Goal: Transaction & Acquisition: Purchase product/service

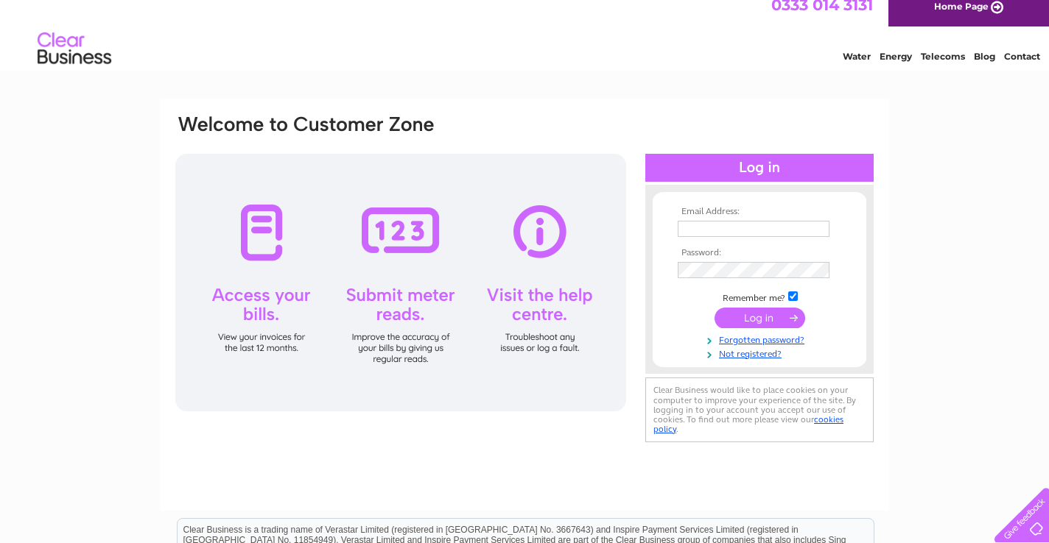
scroll to position [16, 0]
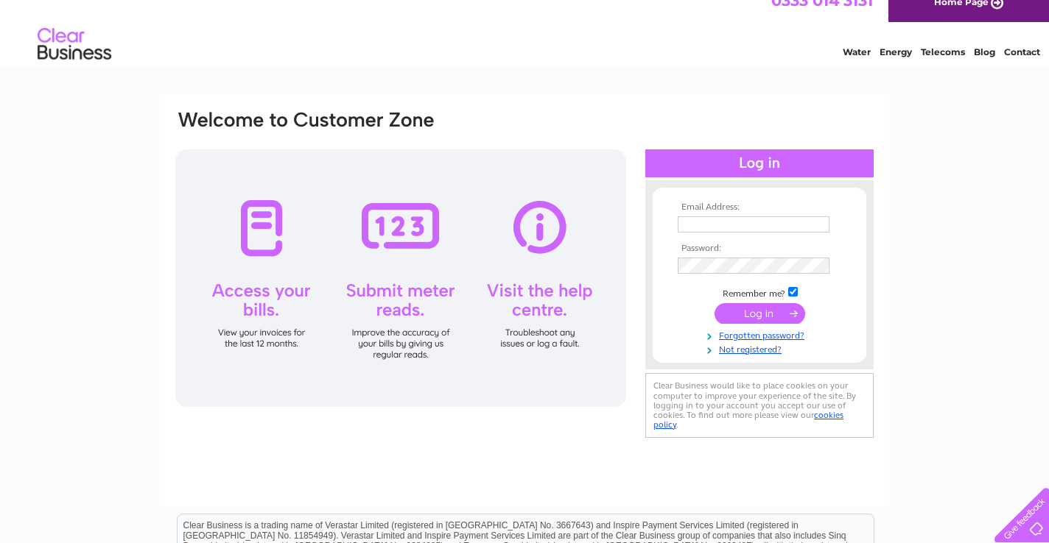
type input "veena61@hotmail.com"
click at [760, 316] on input "submit" at bounding box center [759, 313] width 91 height 21
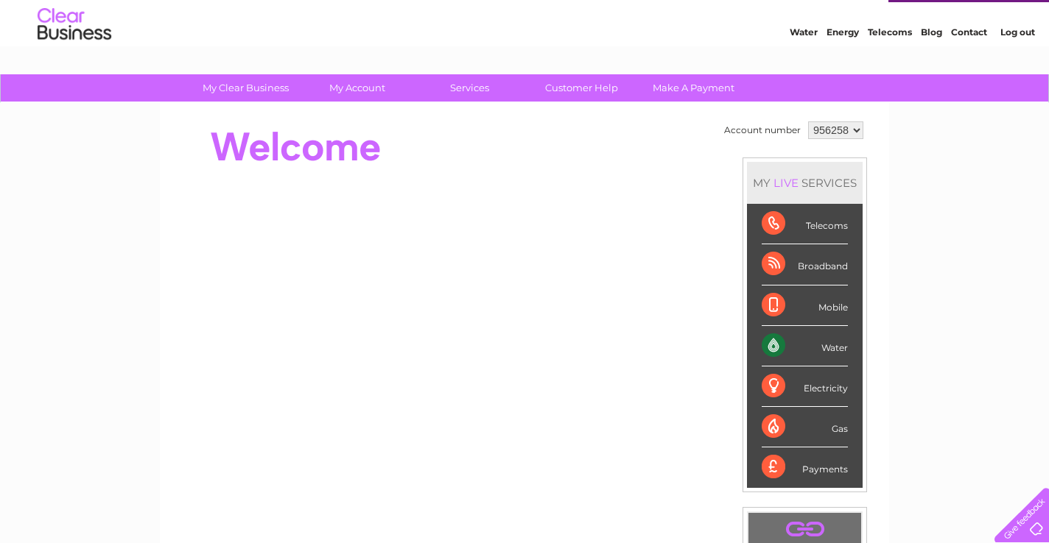
scroll to position [38, 0]
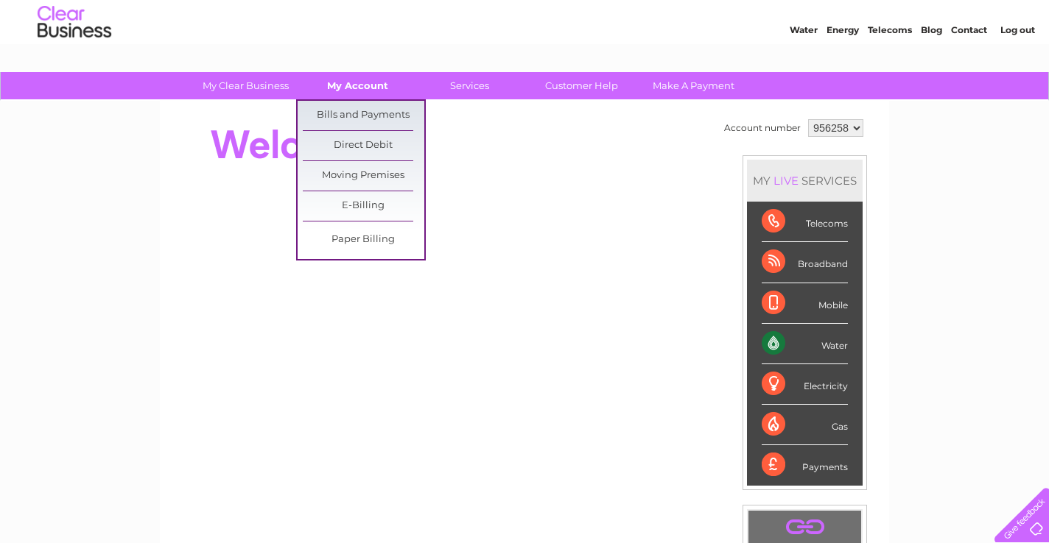
click at [363, 88] on link "My Account" at bounding box center [358, 85] width 122 height 27
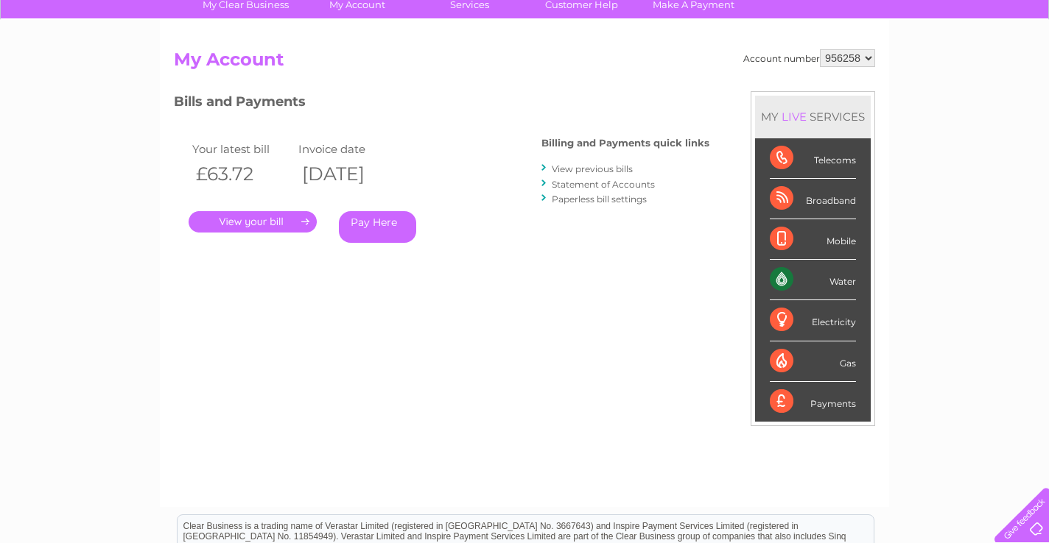
scroll to position [121, 0]
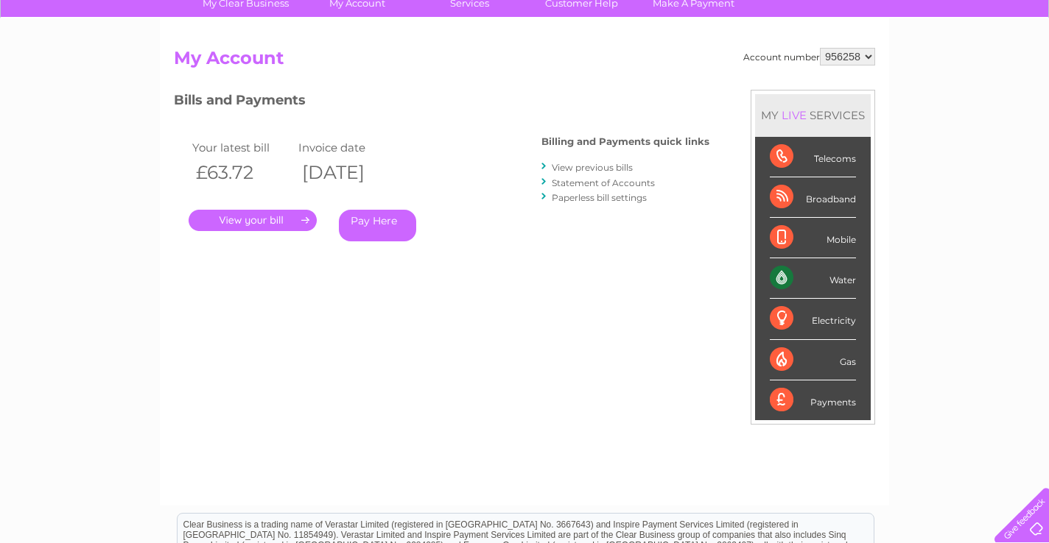
click at [582, 165] on link "View previous bills" at bounding box center [592, 167] width 81 height 11
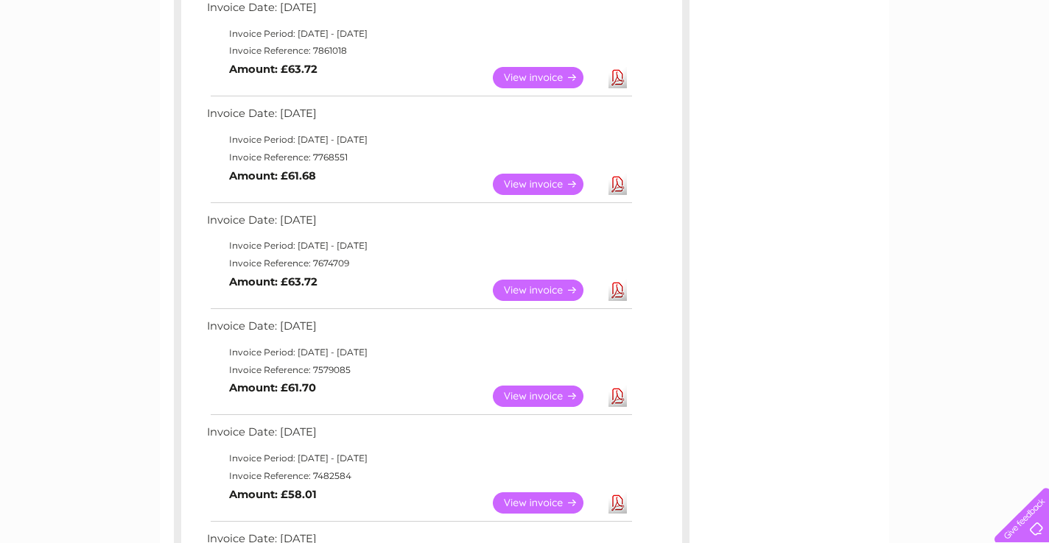
scroll to position [370, 0]
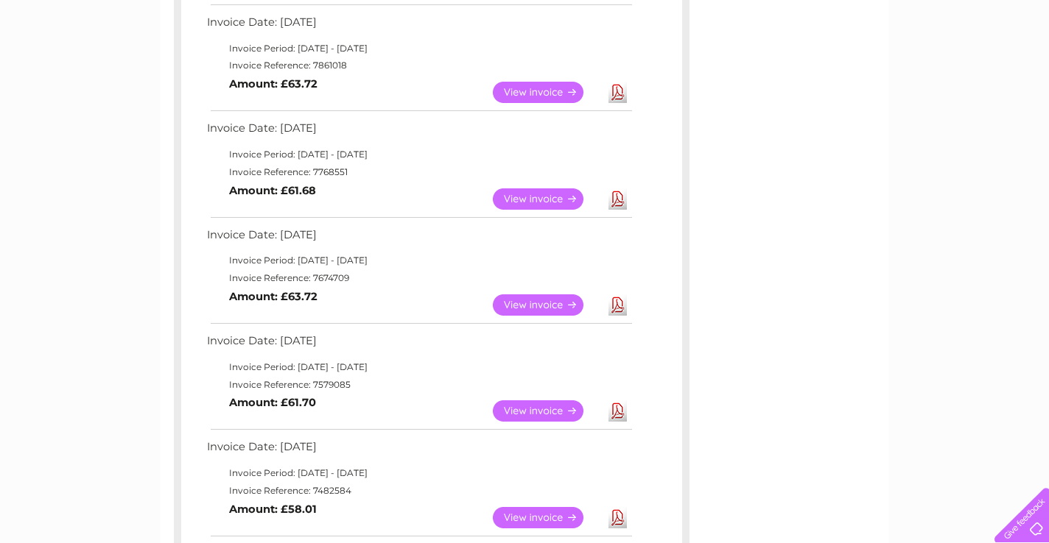
click at [552, 306] on link "View" at bounding box center [547, 305] width 108 height 21
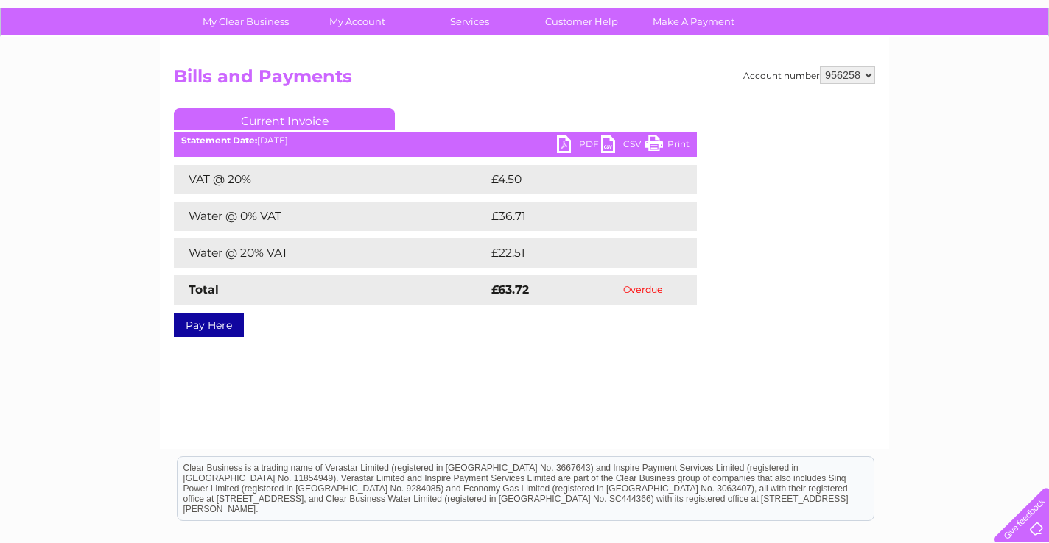
scroll to position [105, 0]
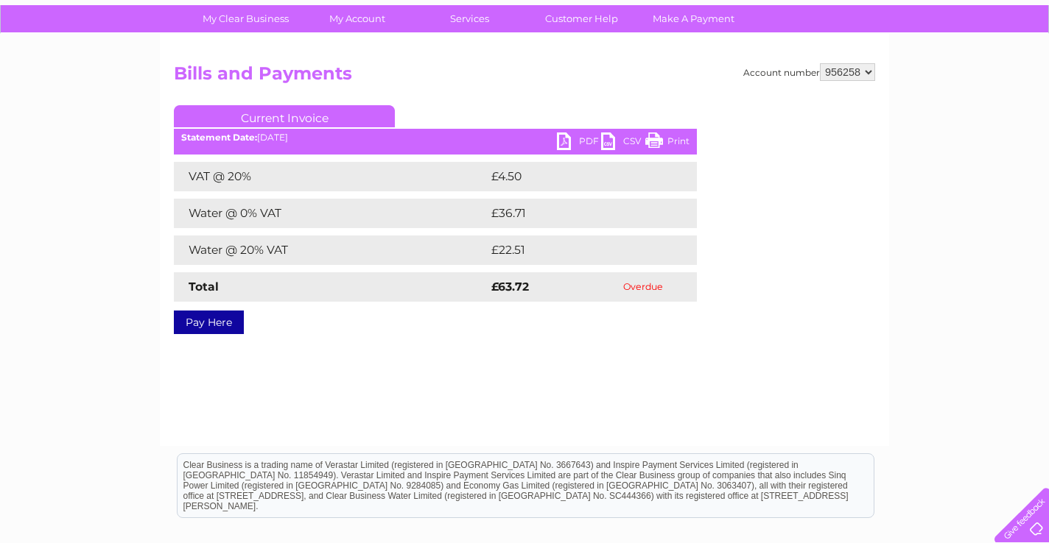
click at [226, 326] on link "Pay Here" at bounding box center [209, 323] width 70 height 24
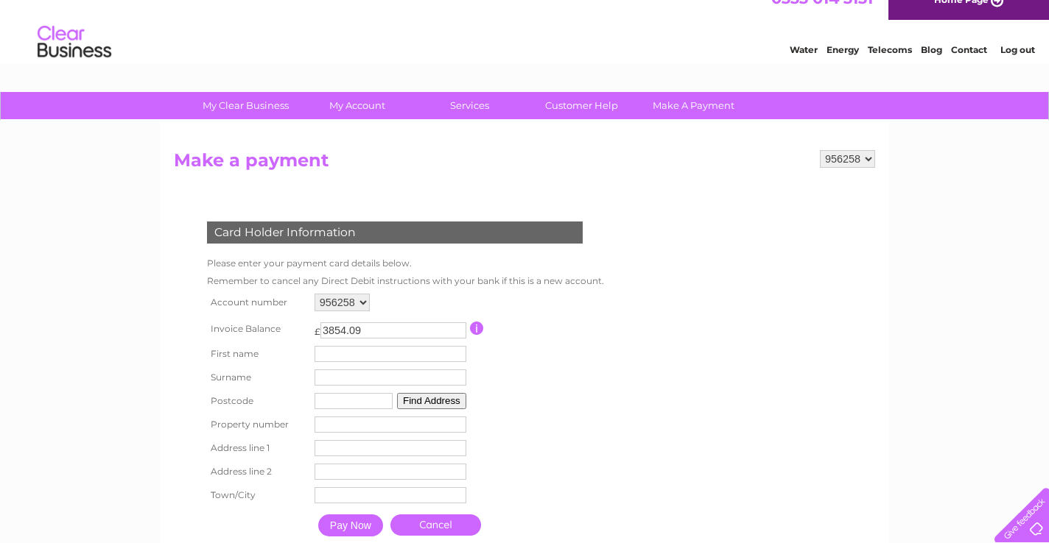
scroll to position [15, 0]
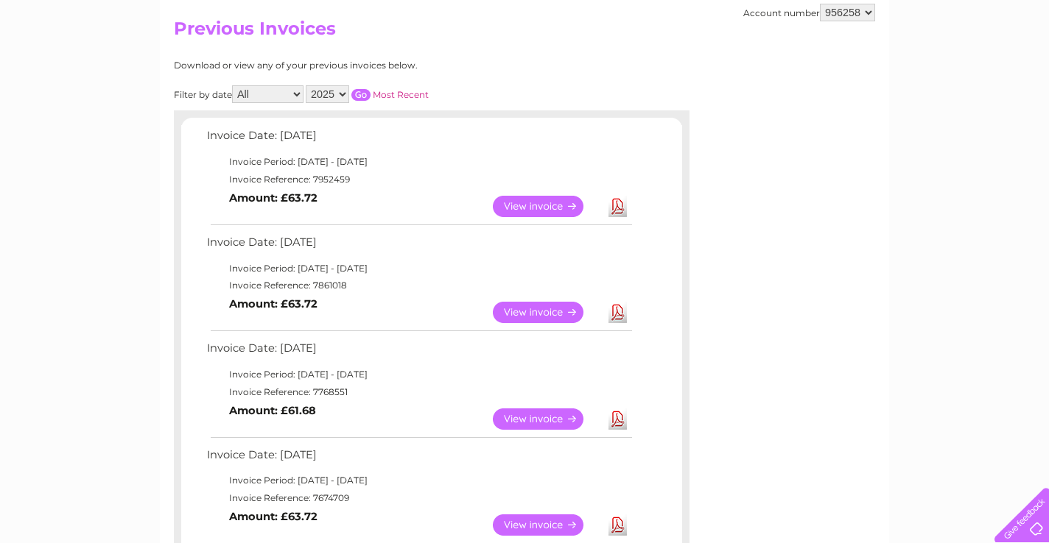
scroll to position [147, 0]
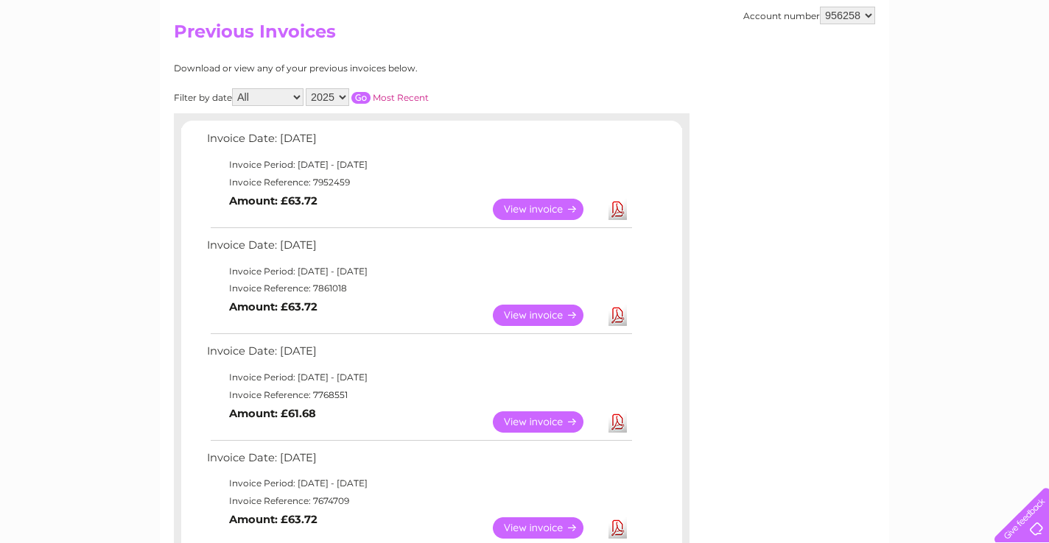
click at [556, 208] on link "View" at bounding box center [547, 209] width 108 height 21
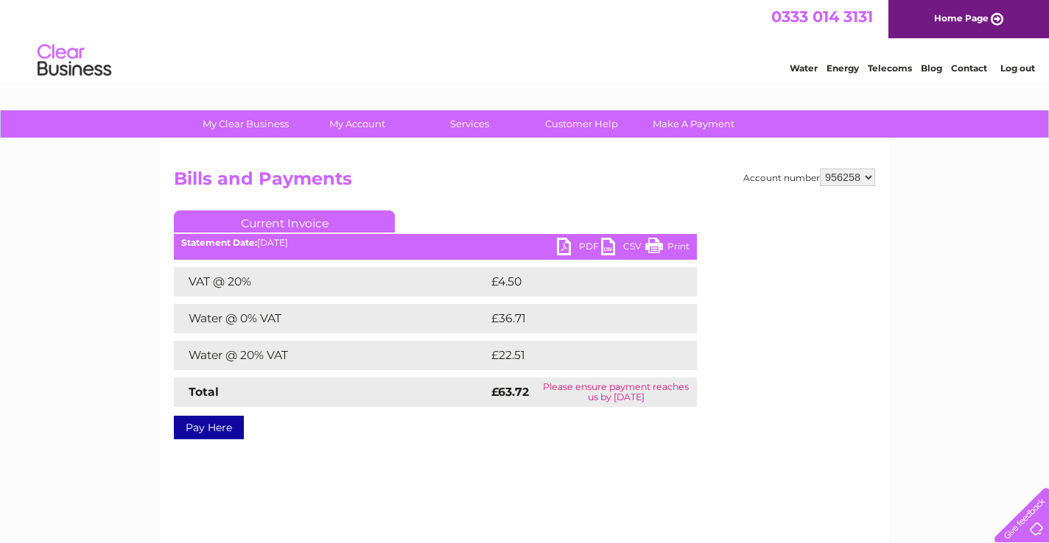
click at [211, 429] on link "Pay Here" at bounding box center [209, 428] width 70 height 24
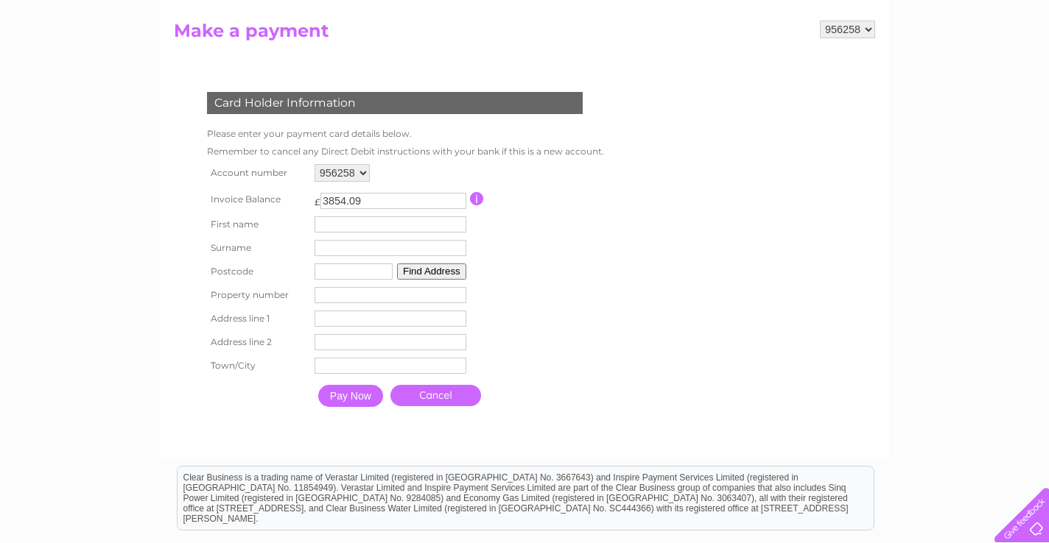
scroll to position [149, 0]
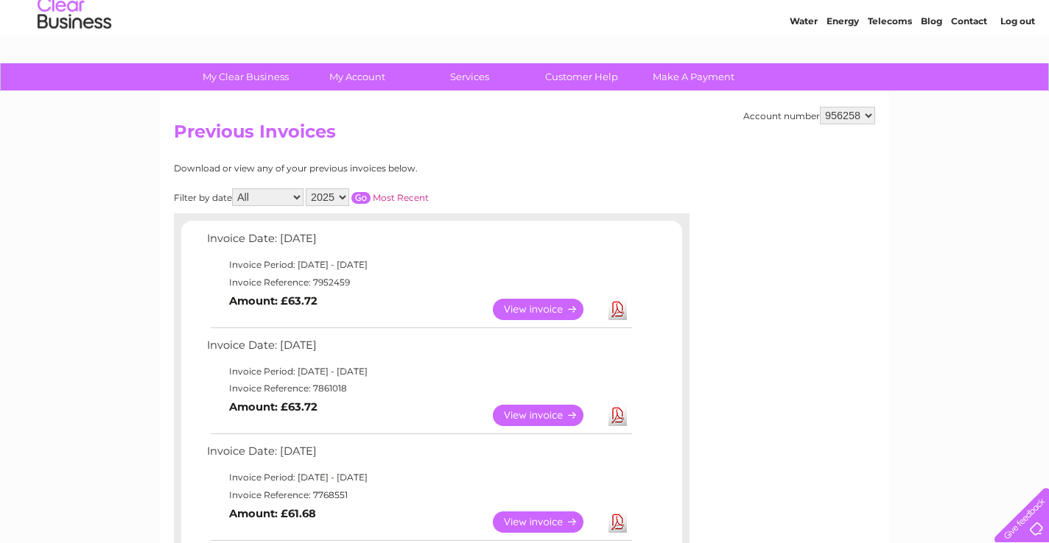
scroll to position [31, 0]
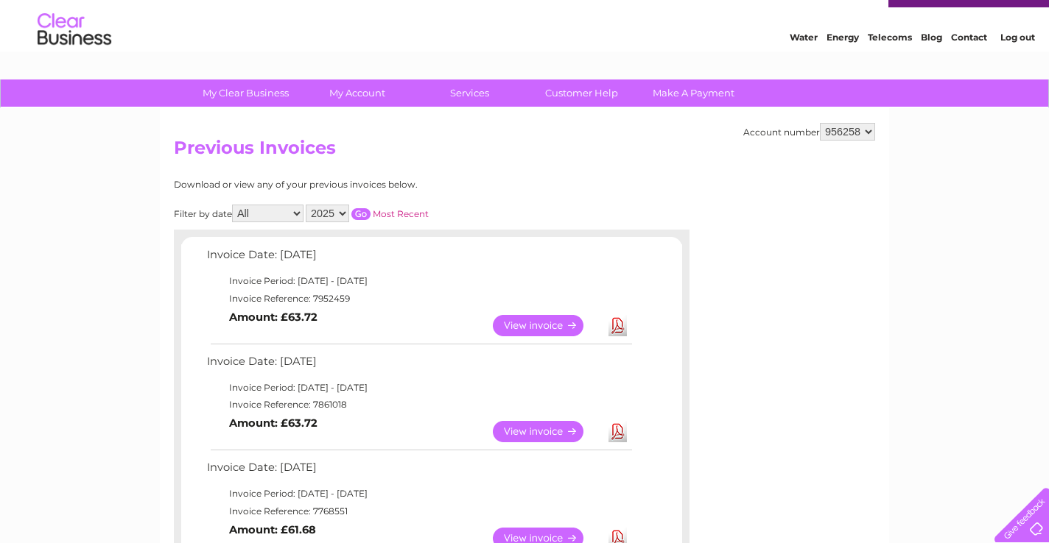
click at [346, 213] on select "2025 2024 2023 2022" at bounding box center [327, 214] width 43 height 18
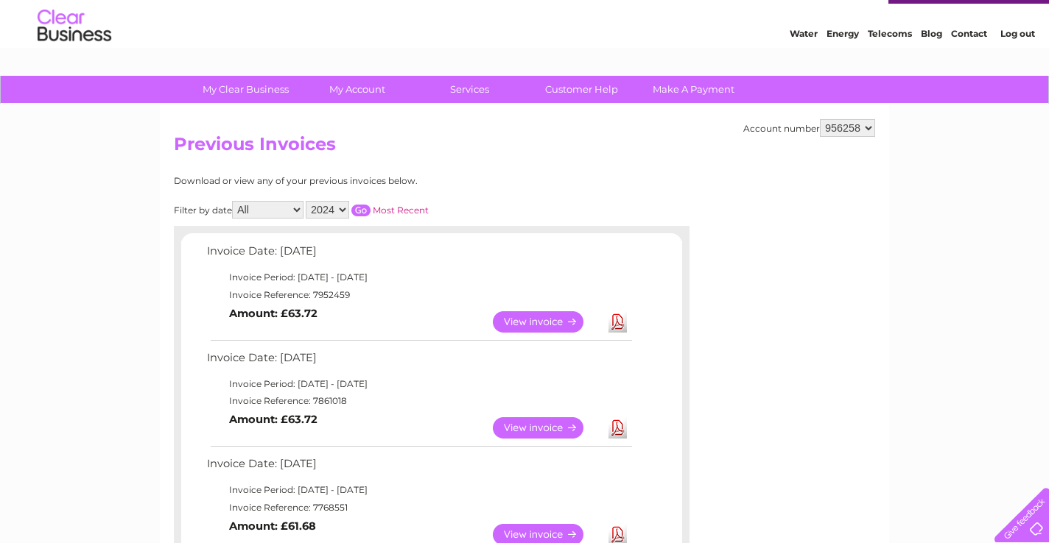
click at [346, 209] on select "2025 2024 2023 2022" at bounding box center [327, 210] width 43 height 18
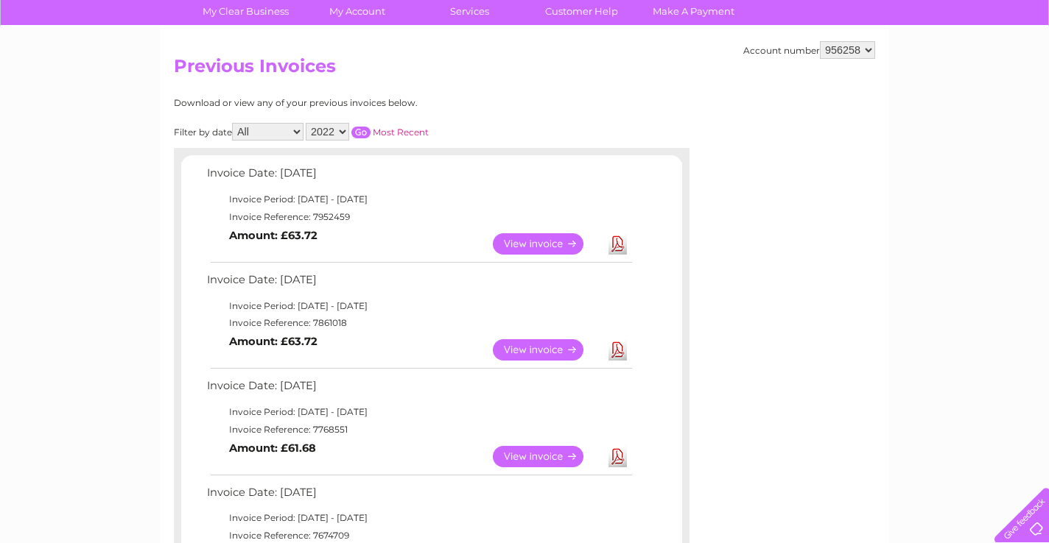
scroll to position [105, 0]
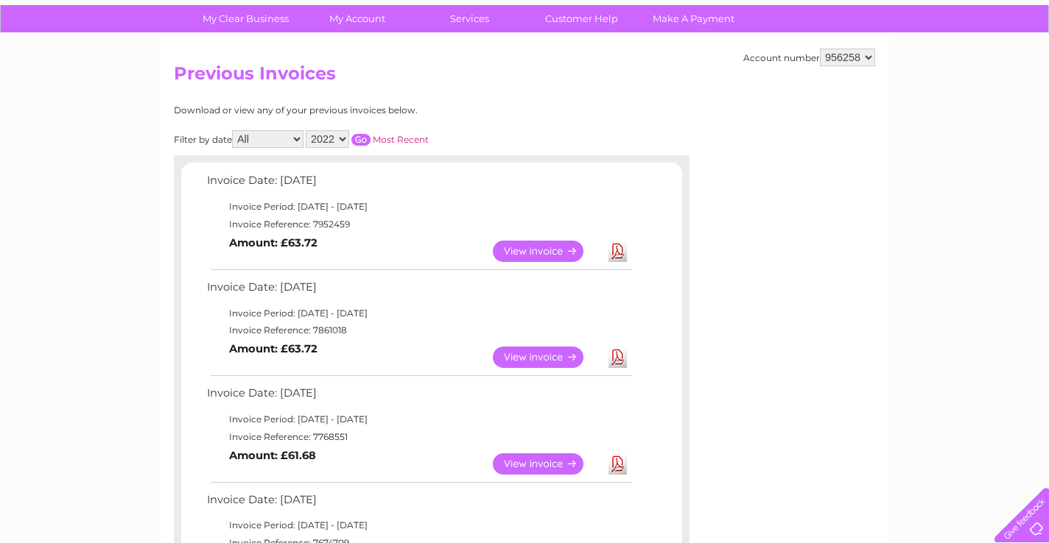
click at [364, 140] on input "button" at bounding box center [360, 140] width 19 height 12
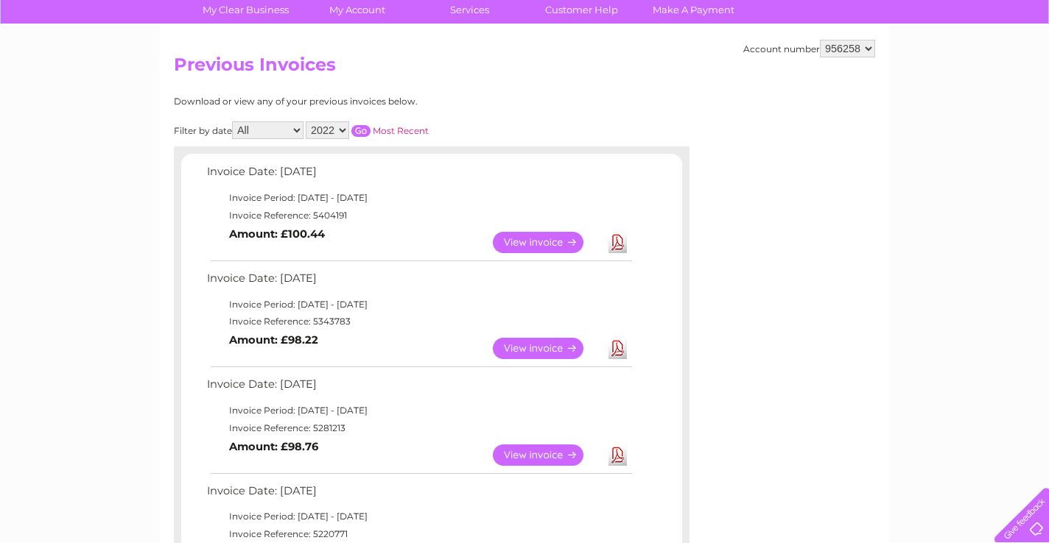
scroll to position [110, 0]
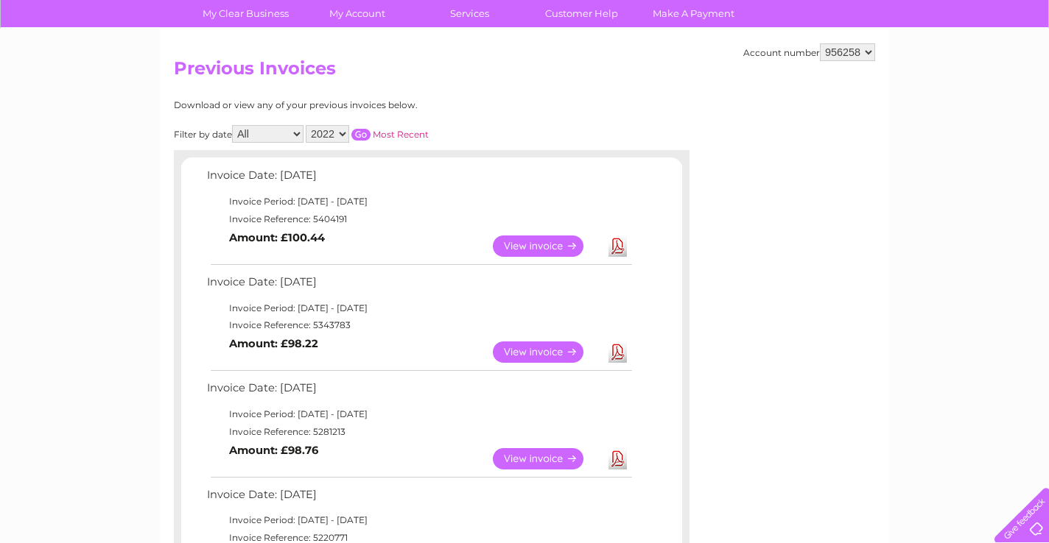
click at [344, 132] on select "2025 2024 2023 2022" at bounding box center [327, 134] width 43 height 18
select select "2023"
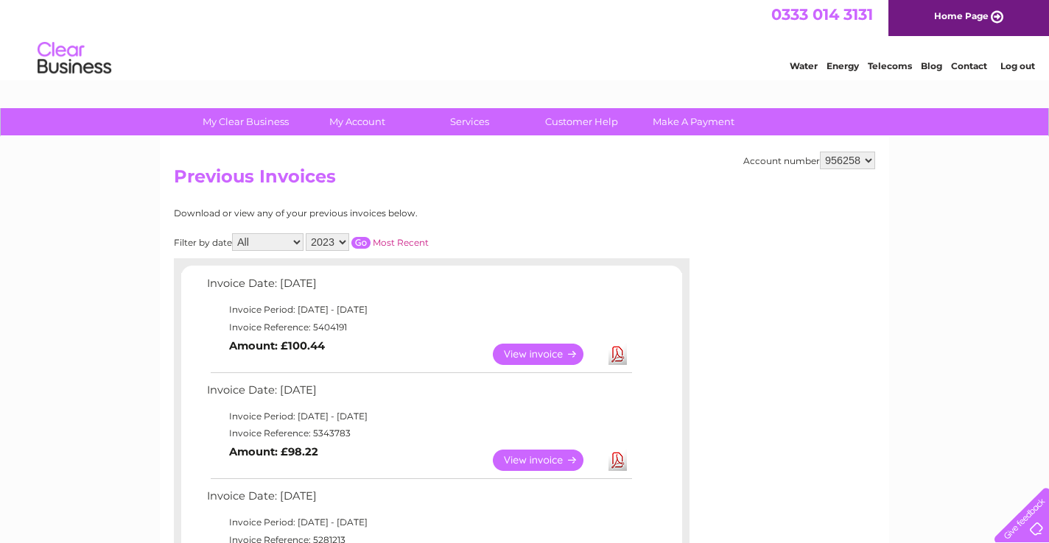
scroll to position [0, 0]
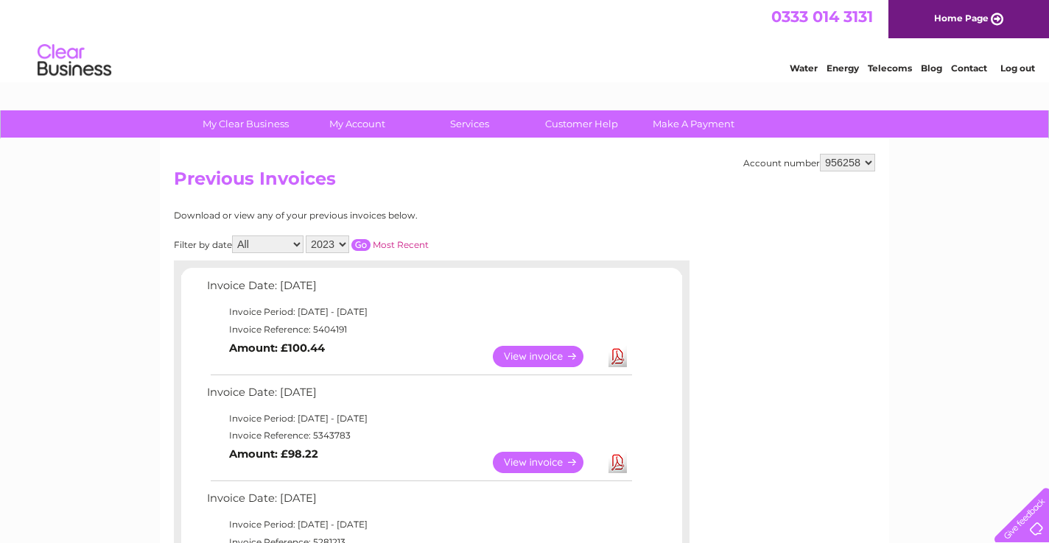
click at [553, 355] on link "View" at bounding box center [547, 356] width 108 height 21
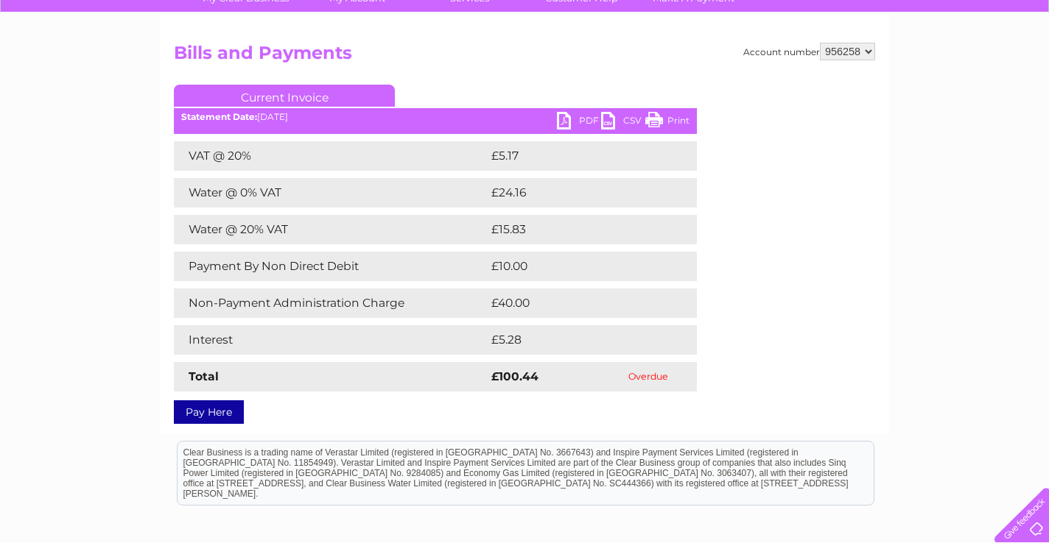
scroll to position [127, 0]
click at [230, 407] on link "Pay Here" at bounding box center [209, 412] width 70 height 24
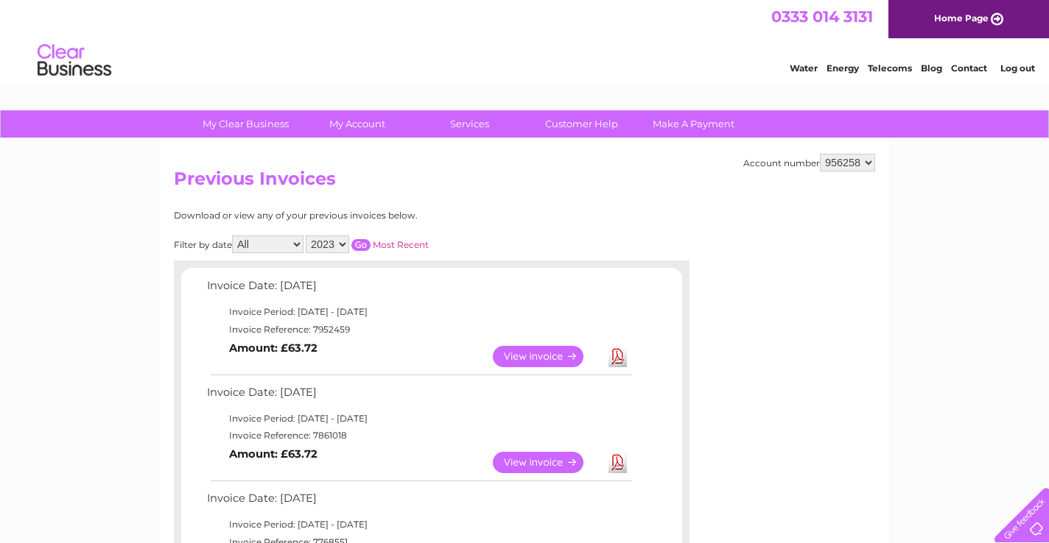
click at [363, 244] on input "button" at bounding box center [360, 245] width 19 height 12
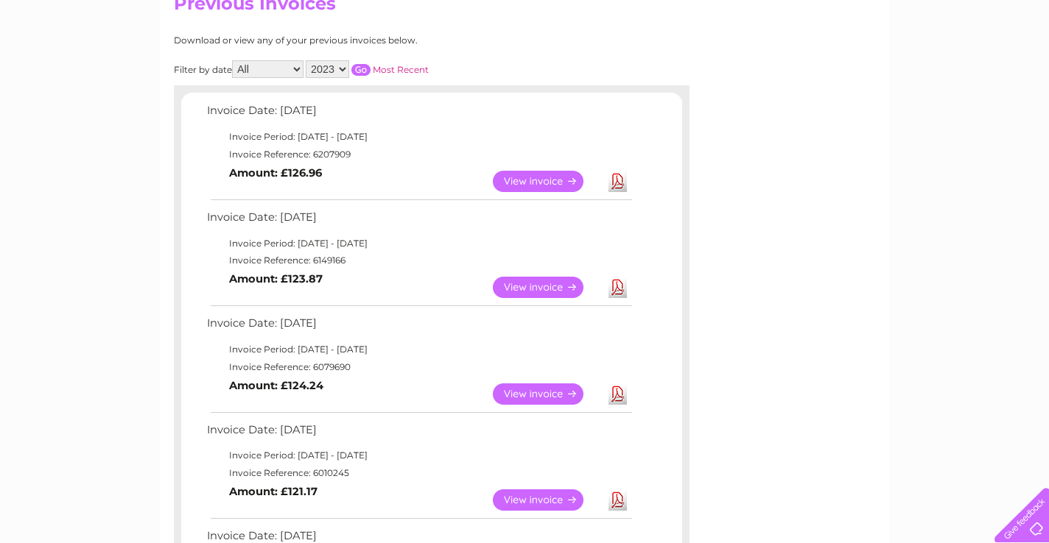
scroll to position [169, 0]
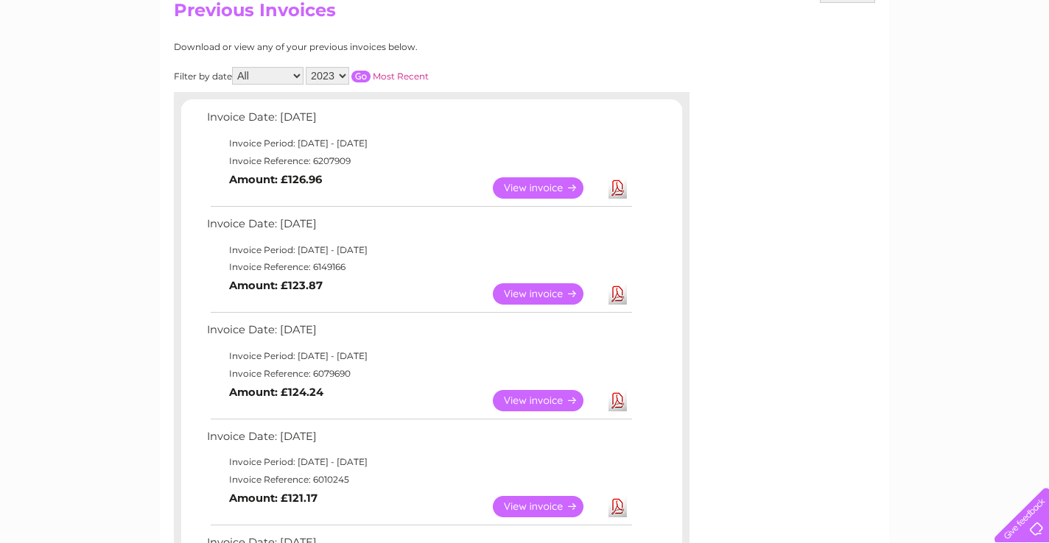
click at [344, 74] on select "2025 2024 2023 2022" at bounding box center [327, 76] width 43 height 18
click at [364, 74] on input "button" at bounding box center [360, 77] width 19 height 12
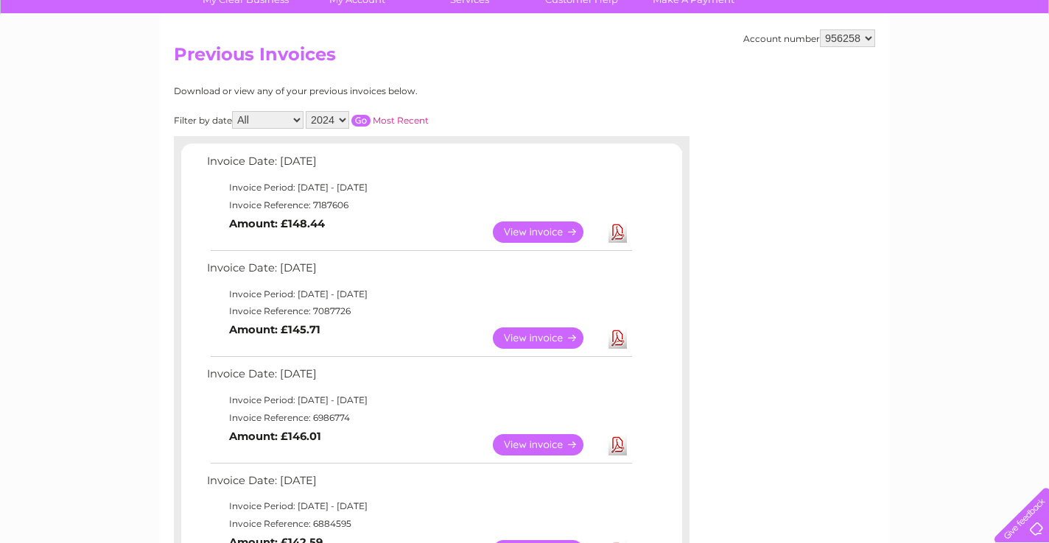
scroll to position [124, 0]
click at [341, 120] on select "2025 2024 2023 2022" at bounding box center [327, 121] width 43 height 18
select select "2025"
click at [362, 122] on input "button" at bounding box center [360, 122] width 19 height 12
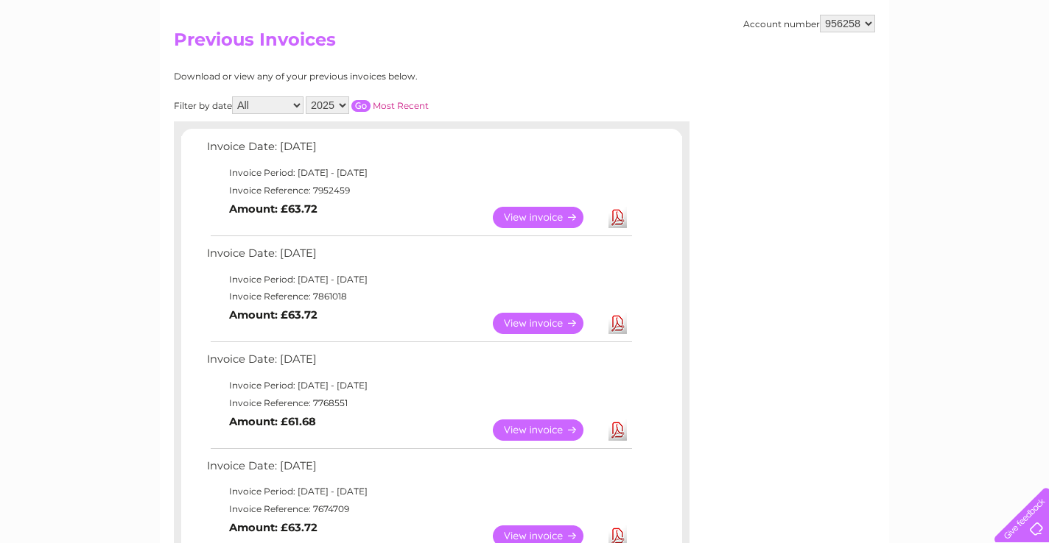
scroll to position [143, 0]
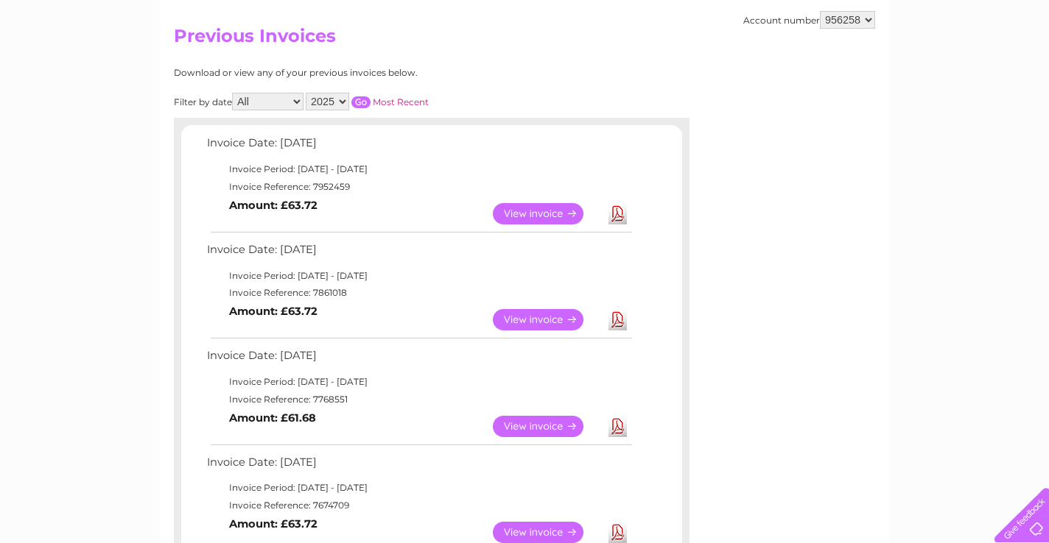
click at [364, 101] on input "button" at bounding box center [360, 102] width 19 height 12
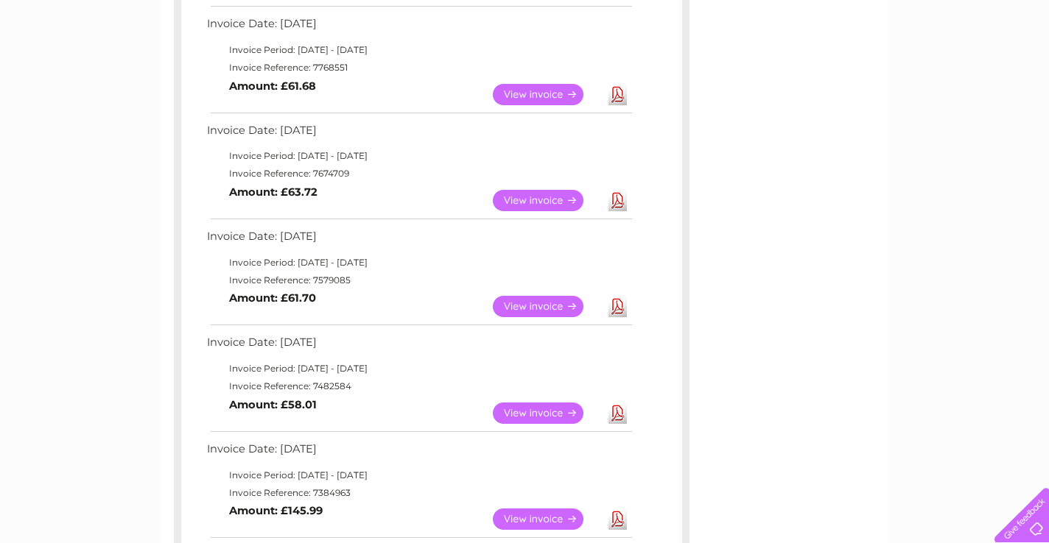
scroll to position [485, 0]
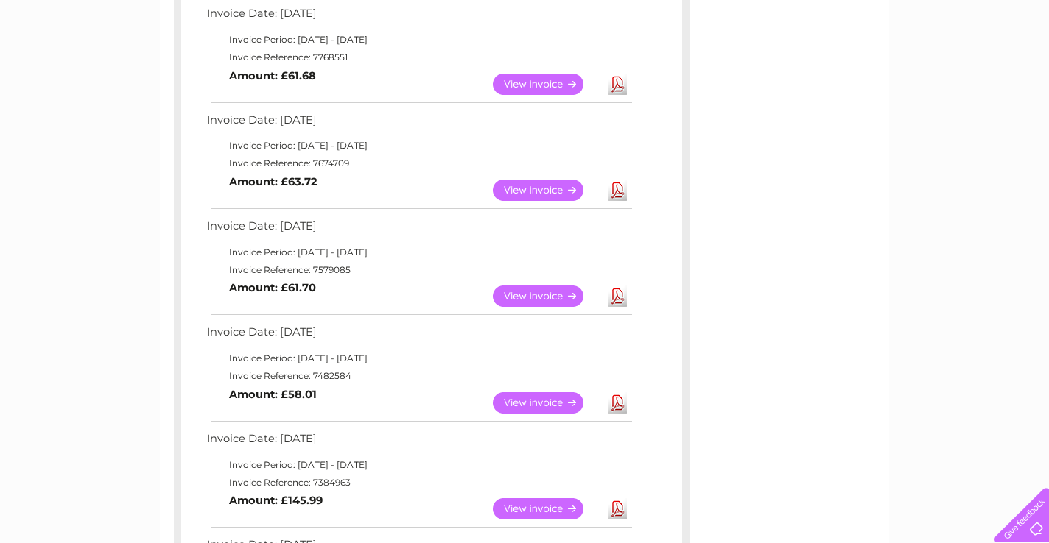
click at [544, 194] on link "View" at bounding box center [547, 190] width 108 height 21
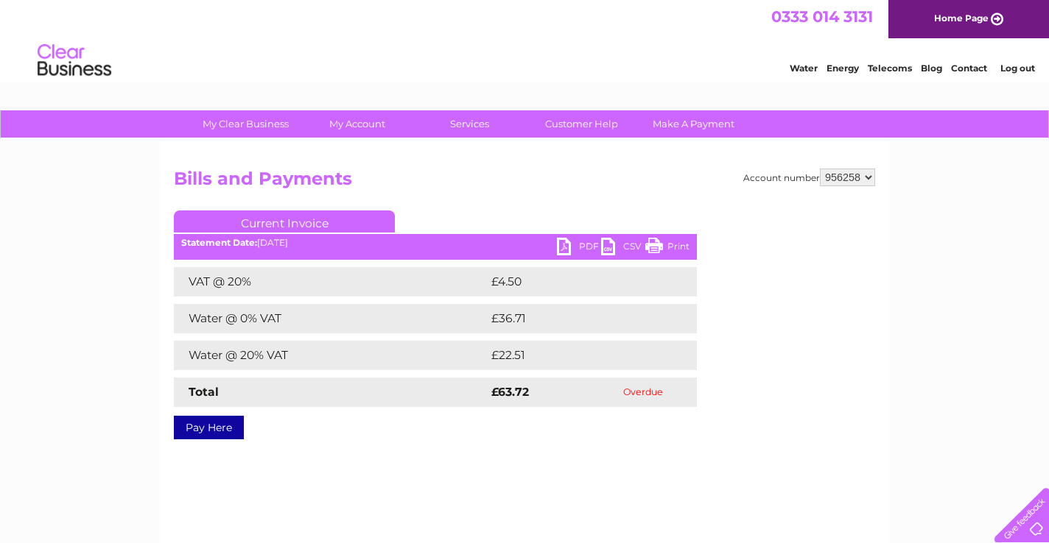
click at [317, 222] on link "Current Invoice" at bounding box center [284, 222] width 221 height 22
click at [584, 247] on link "PDF" at bounding box center [579, 248] width 44 height 21
click at [562, 249] on link "PDF" at bounding box center [579, 248] width 44 height 21
click at [586, 247] on link "PDF" at bounding box center [579, 248] width 44 height 21
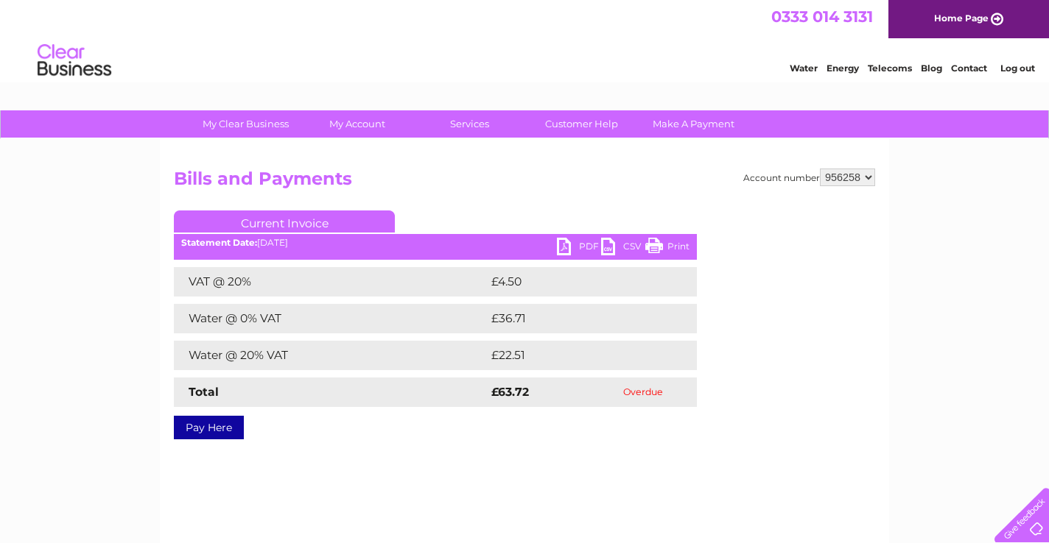
click at [562, 245] on link "PDF" at bounding box center [579, 248] width 44 height 21
click at [563, 250] on link "PDF" at bounding box center [579, 248] width 44 height 21
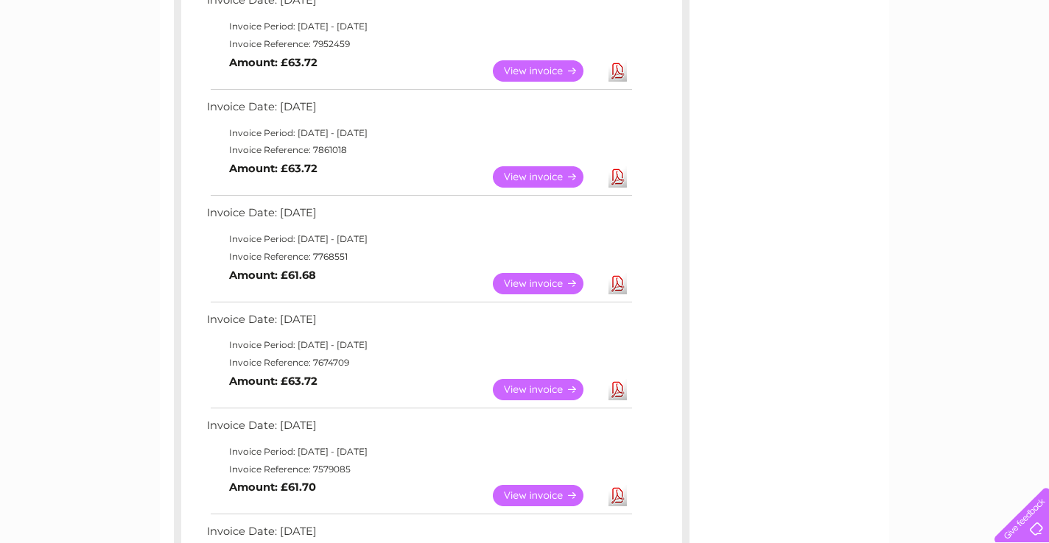
scroll to position [284, 0]
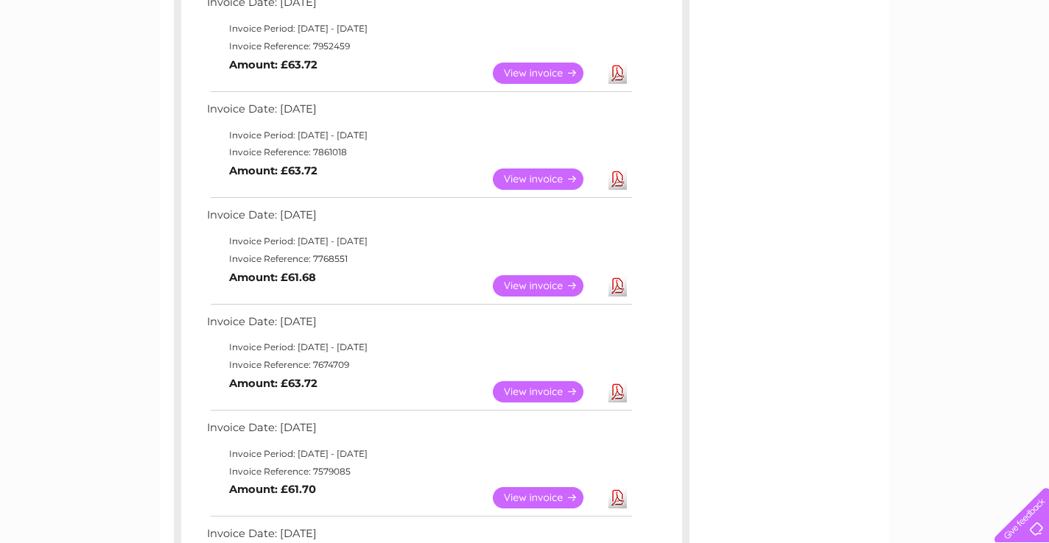
click at [533, 284] on link "View" at bounding box center [547, 285] width 108 height 21
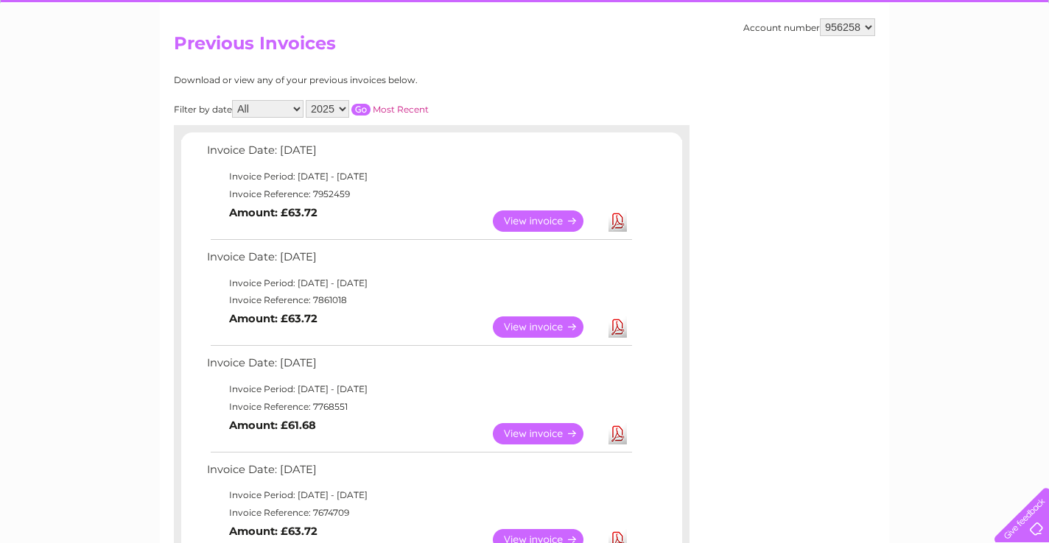
scroll to position [136, 0]
click at [703, 72] on div "Account number 956258 Previous Invoices Download or view any of your previous i…" at bounding box center [524, 531] width 729 height 1057
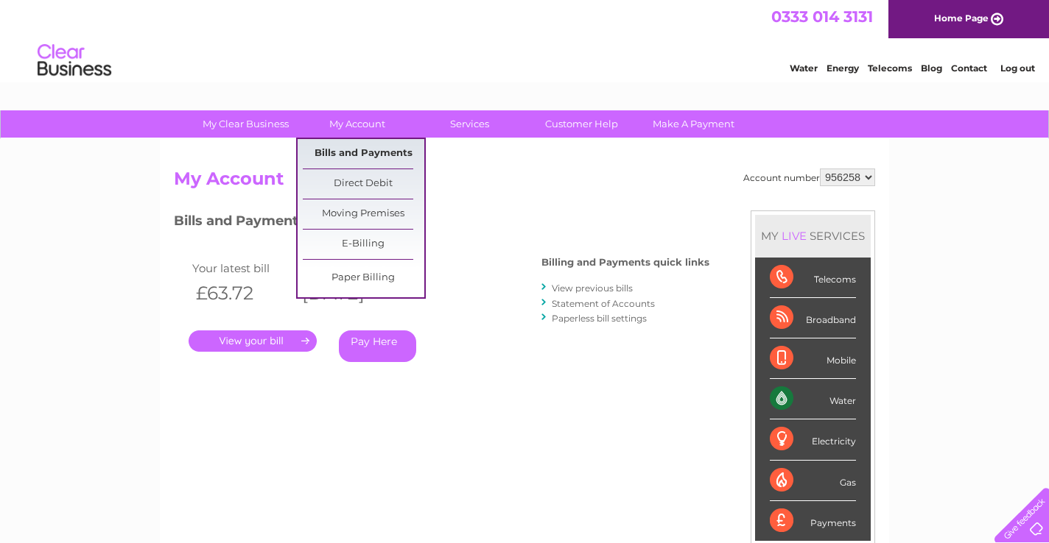
click at [362, 155] on link "Bills and Payments" at bounding box center [364, 153] width 122 height 29
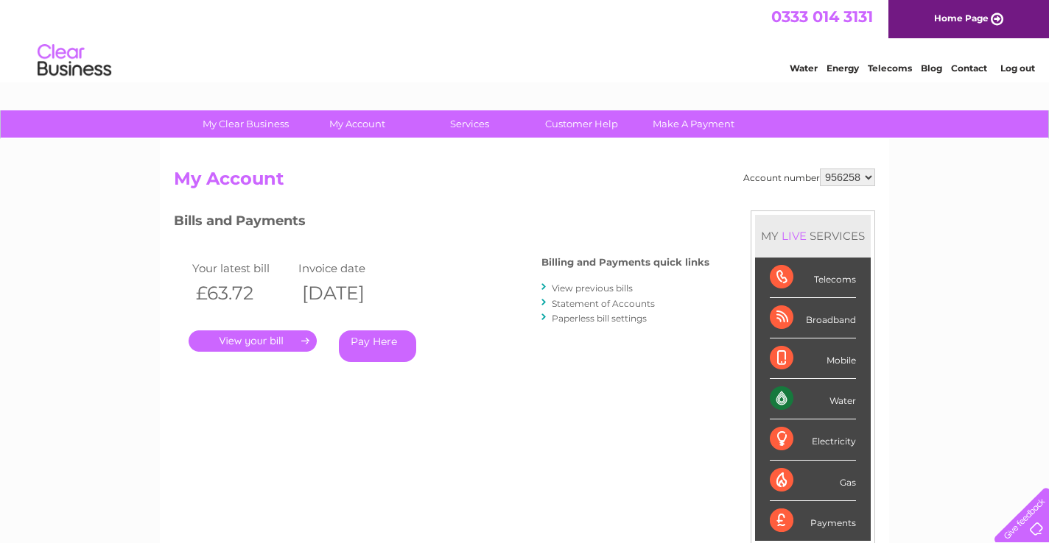
click at [363, 151] on div "Account number 956258 My Account MY LIVE SERVICES Telecoms Broadband Mobile Wat…" at bounding box center [524, 382] width 729 height 487
click at [274, 343] on link "." at bounding box center [253, 341] width 128 height 21
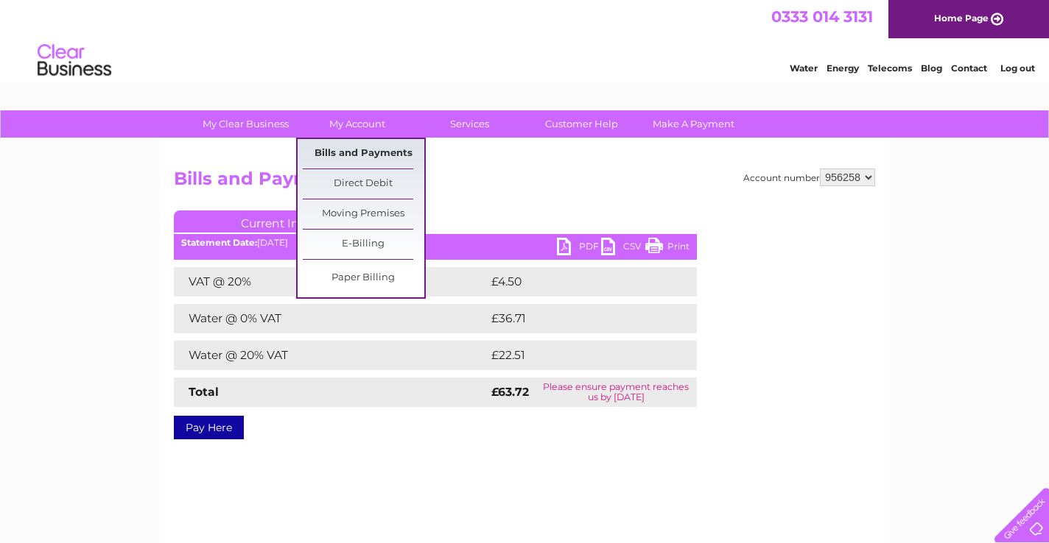
click at [367, 151] on link "Bills and Payments" at bounding box center [364, 153] width 122 height 29
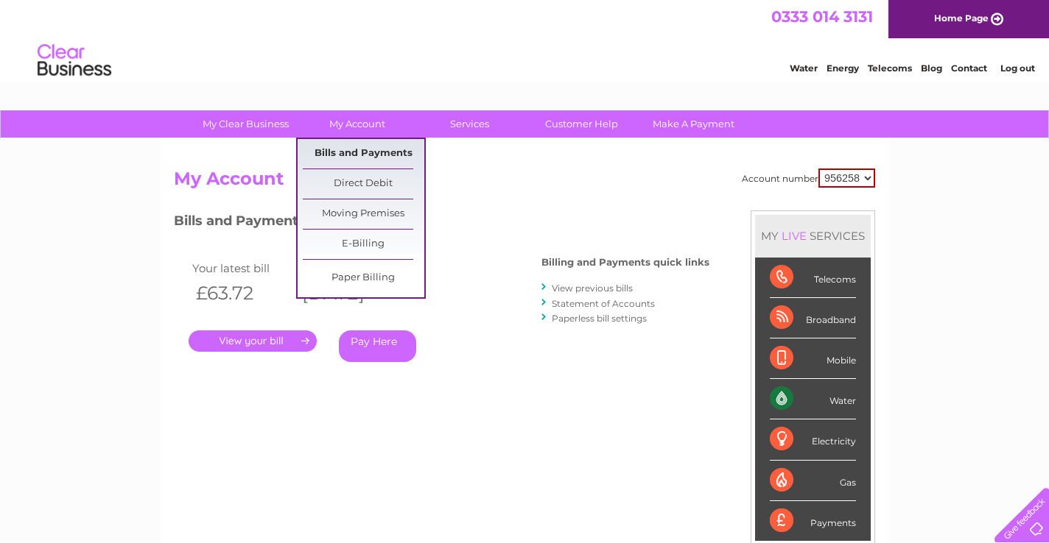
click at [353, 148] on link "Bills and Payments" at bounding box center [364, 153] width 122 height 29
click at [351, 156] on link "Bills and Payments" at bounding box center [364, 153] width 122 height 29
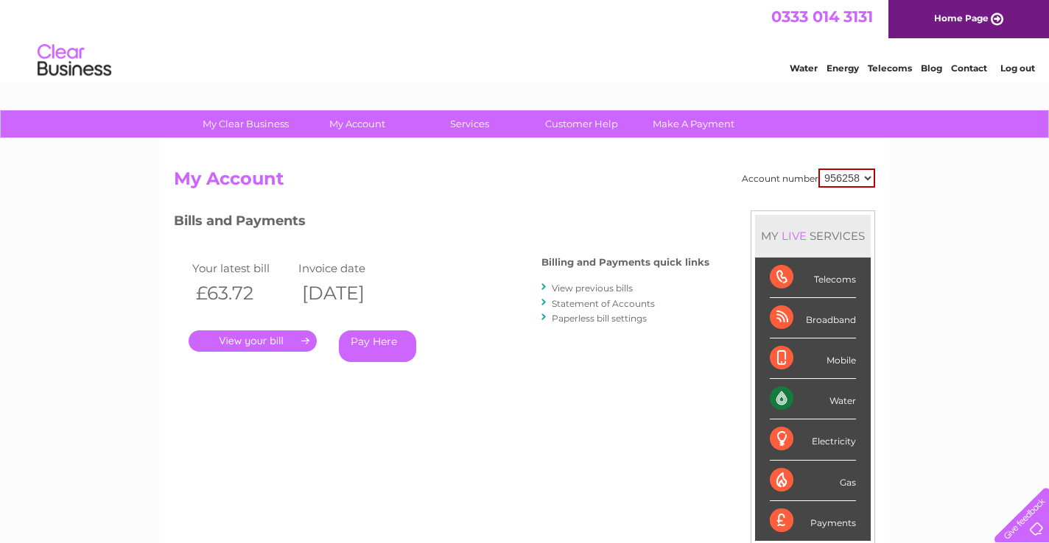
click at [589, 288] on link "View previous bills" at bounding box center [592, 288] width 81 height 11
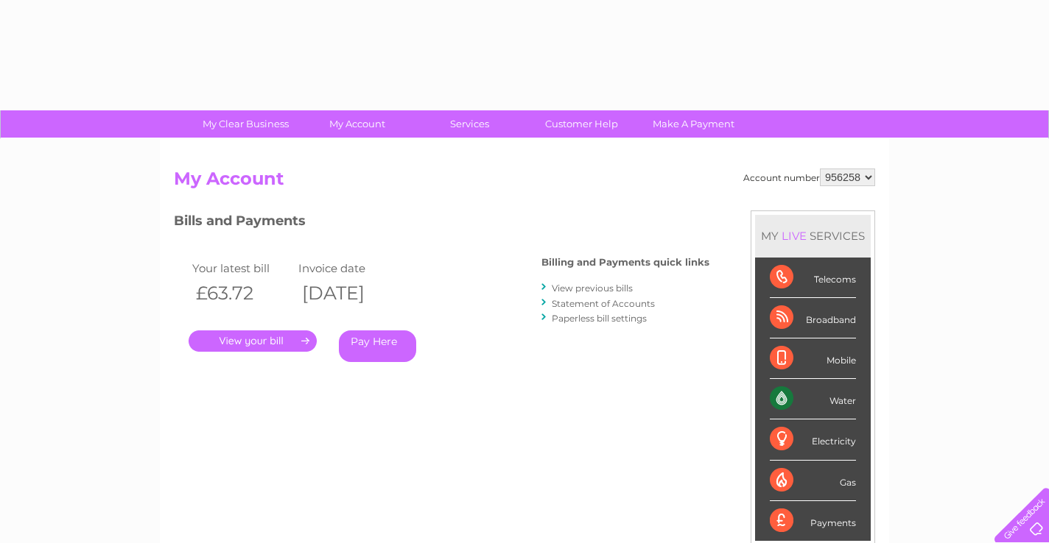
click at [547, 287] on div at bounding box center [544, 288] width 7 height 14
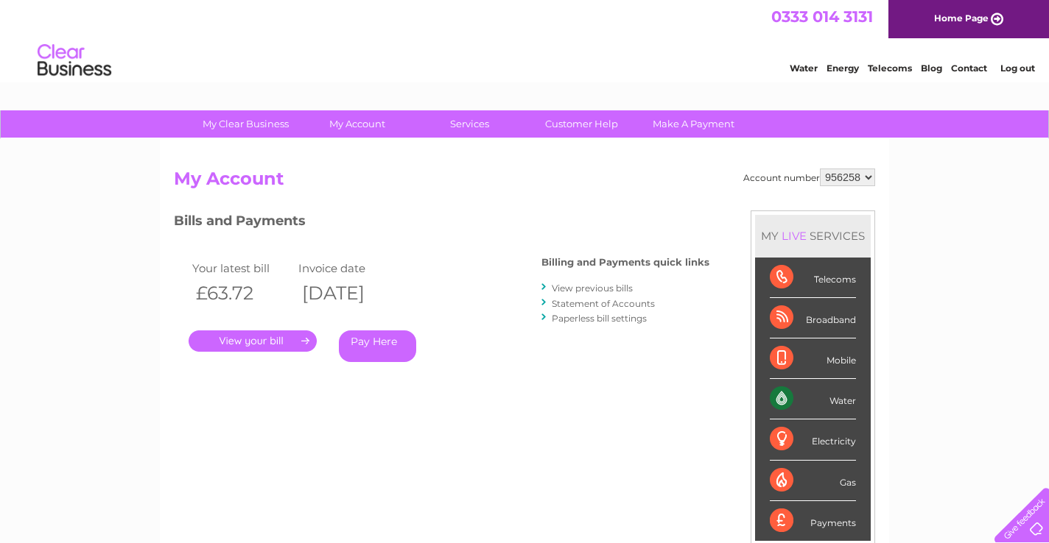
click at [547, 287] on div at bounding box center [544, 288] width 7 height 14
click at [544, 289] on div at bounding box center [544, 288] width 7 height 14
click at [633, 288] on link "View previous bills" at bounding box center [592, 288] width 81 height 11
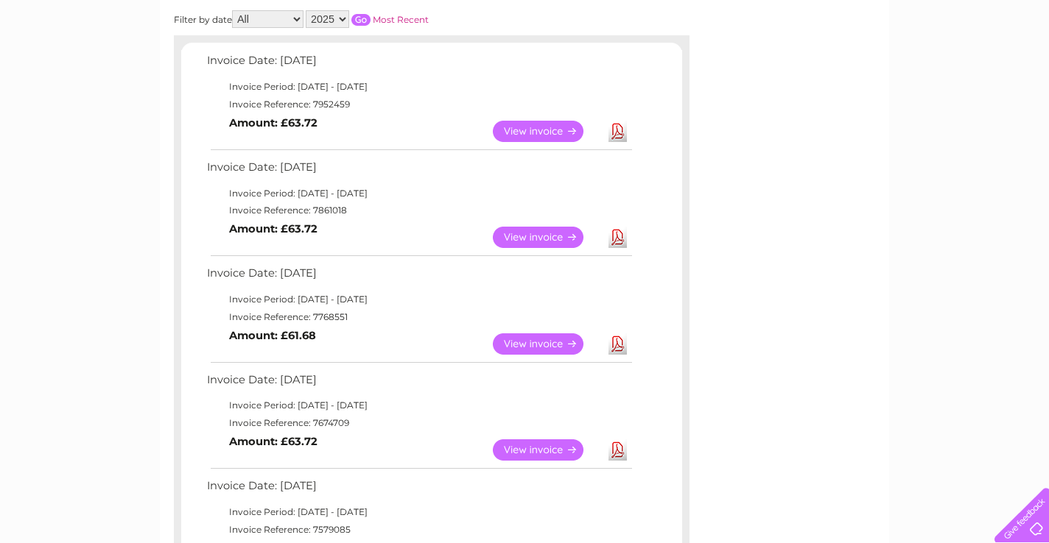
scroll to position [228, 0]
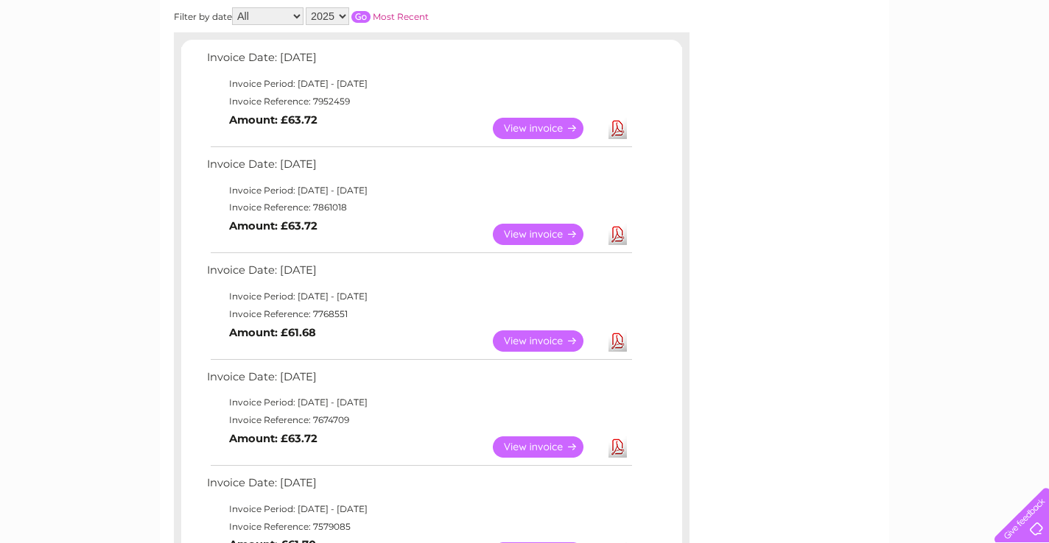
click at [545, 132] on link "View" at bounding box center [547, 128] width 108 height 21
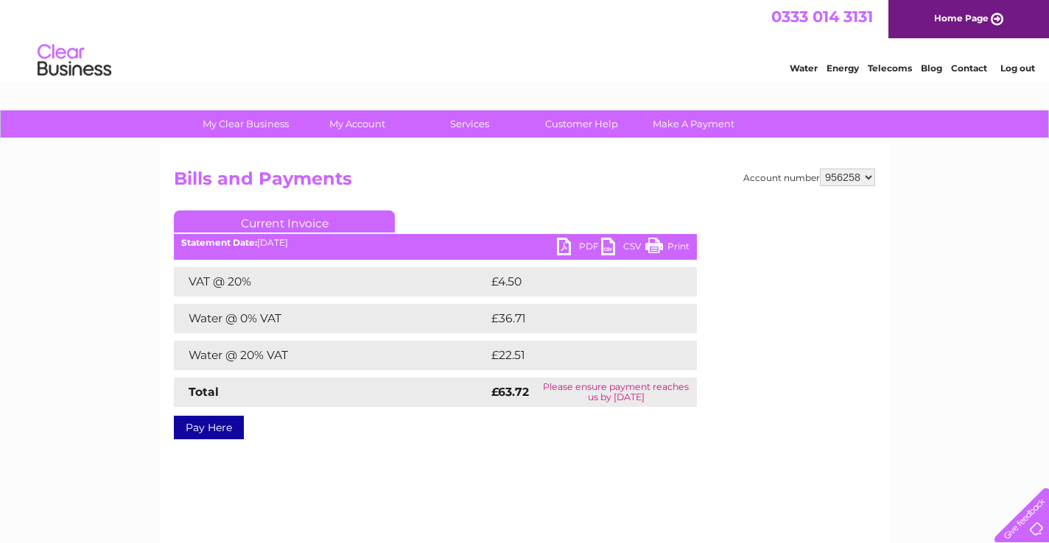
click at [546, 128] on link "Customer Help" at bounding box center [582, 123] width 122 height 27
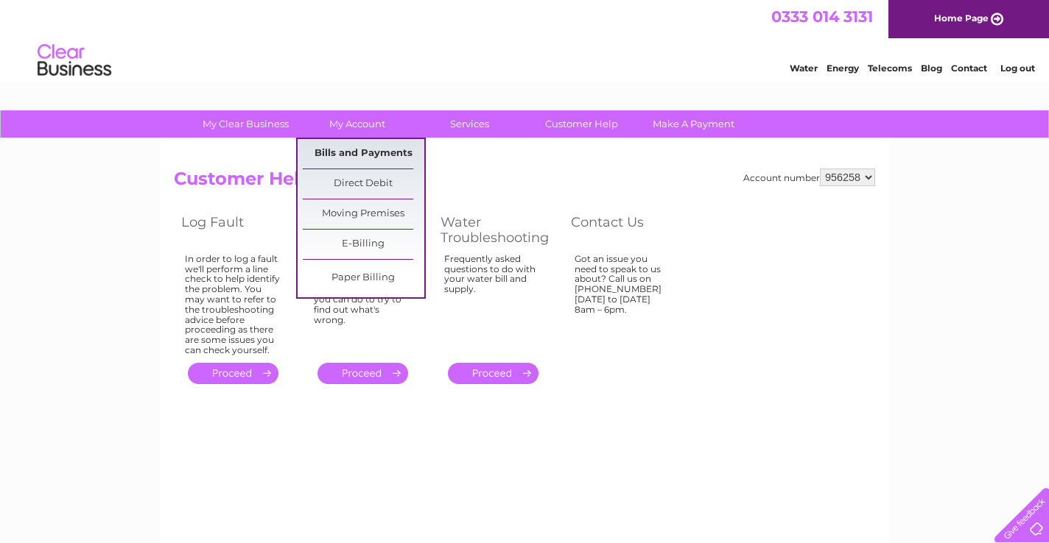
click at [365, 152] on link "Bills and Payments" at bounding box center [364, 153] width 122 height 29
click at [365, 150] on link "Bills and Payments" at bounding box center [364, 153] width 122 height 29
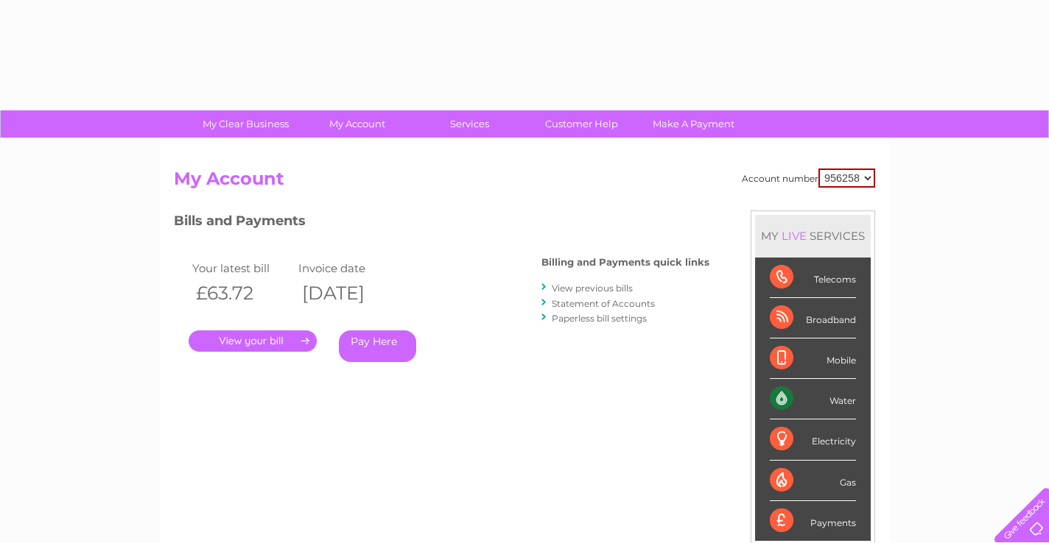
click at [377, 355] on link "Pay Here" at bounding box center [377, 347] width 77 height 32
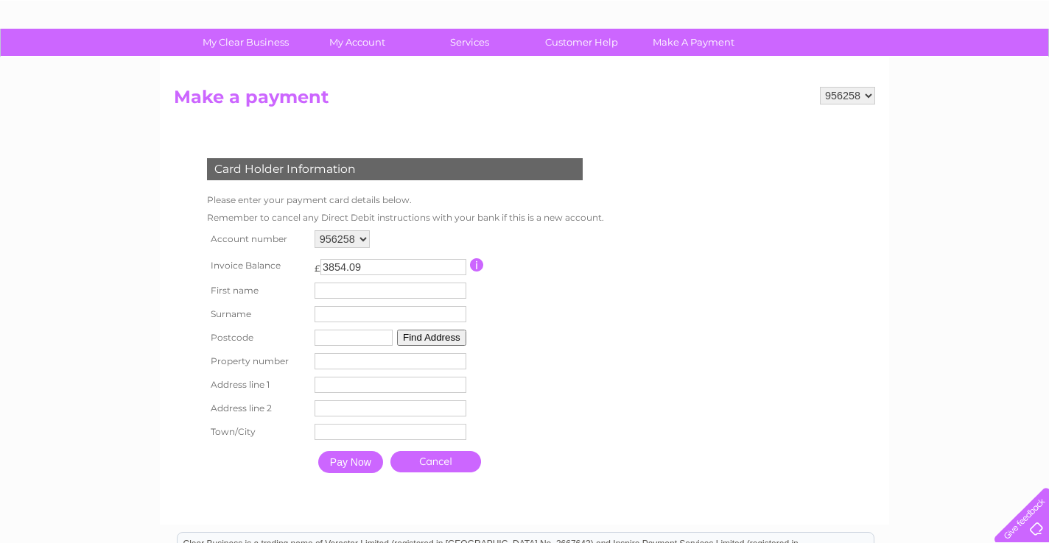
scroll to position [83, 0]
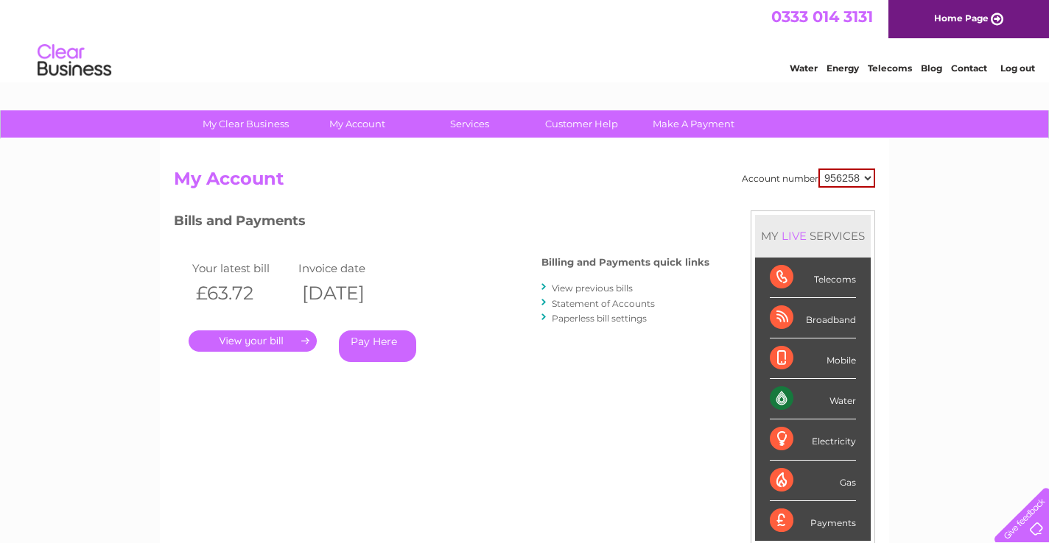
click at [273, 344] on link "." at bounding box center [253, 341] width 128 height 21
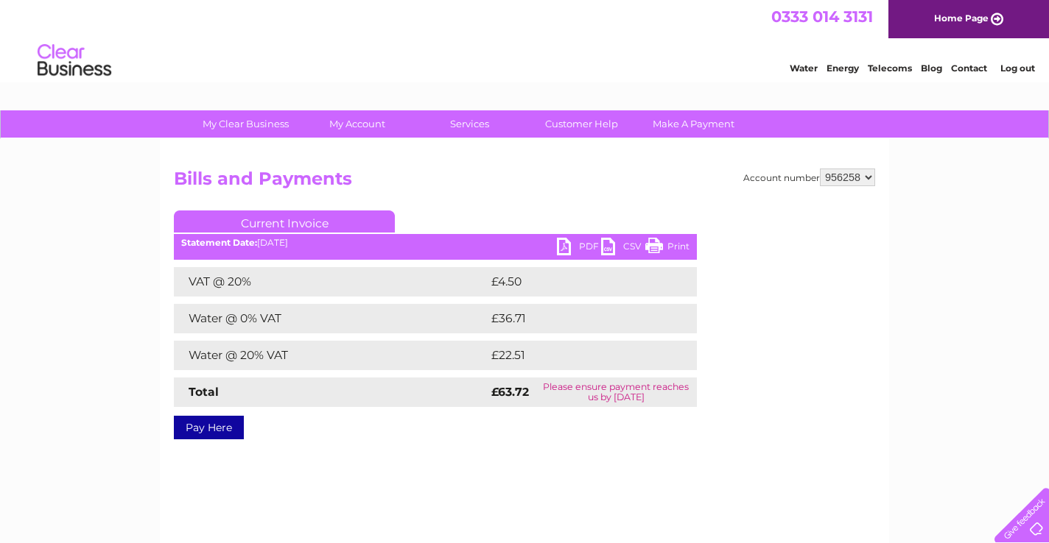
click at [574, 251] on link "PDF" at bounding box center [579, 248] width 44 height 21
